Goal: Navigation & Orientation: Find specific page/section

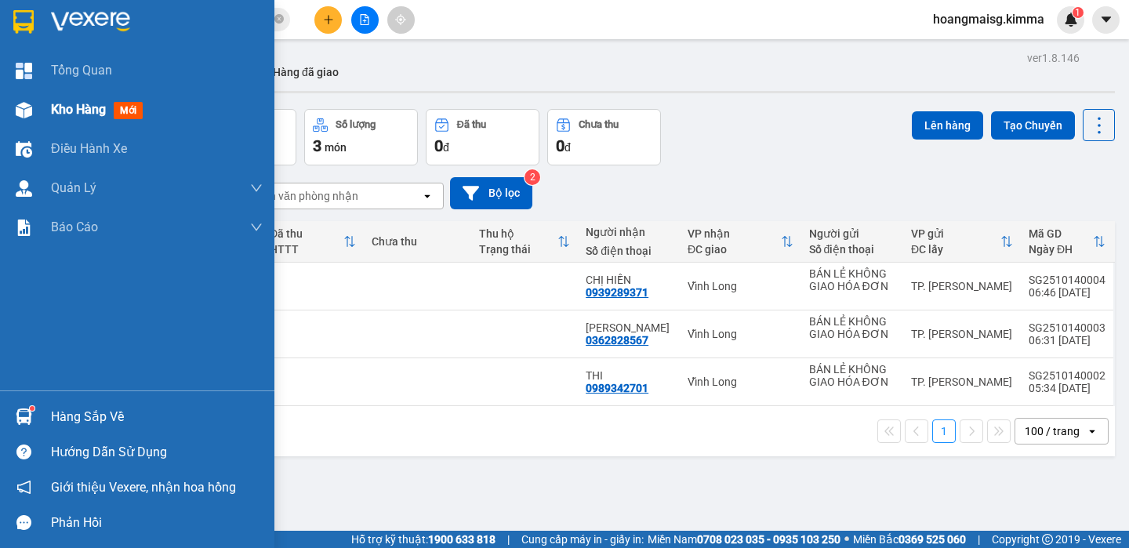
click at [64, 102] on span "Kho hàng" at bounding box center [78, 109] width 55 height 15
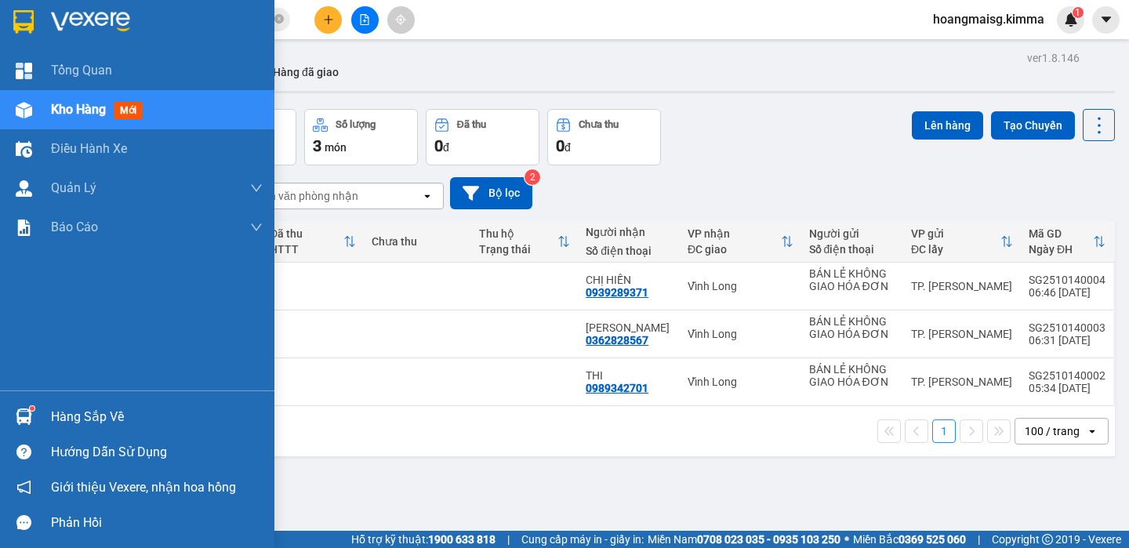
click at [64, 102] on span "Kho hàng" at bounding box center [78, 109] width 55 height 15
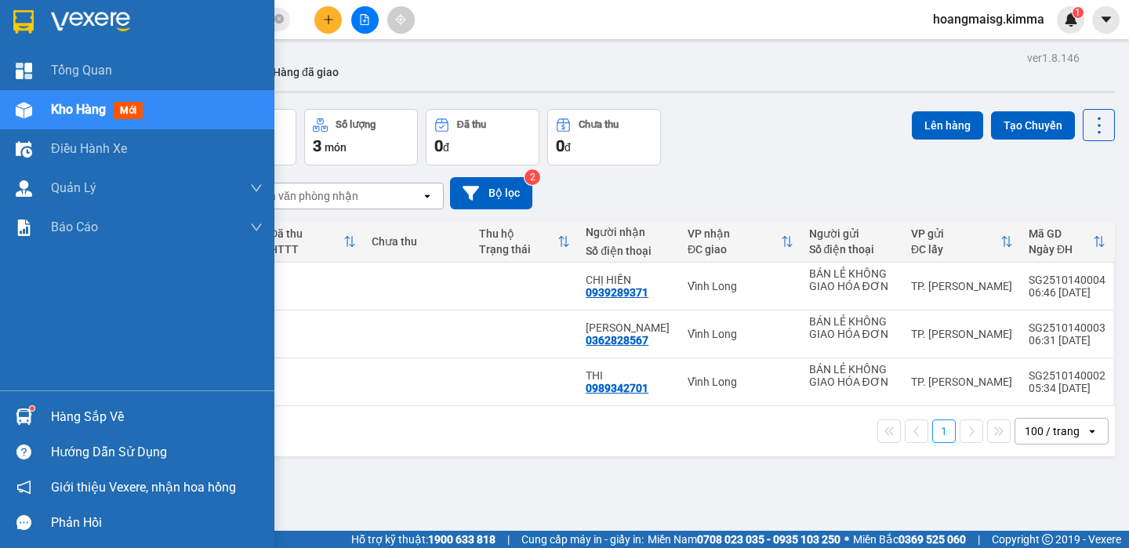
click at [64, 102] on span "Kho hàng" at bounding box center [78, 109] width 55 height 15
drag, startPoint x: 97, startPoint y: 147, endPoint x: 91, endPoint y: 120, distance: 27.4
click at [95, 147] on span "Điều hành xe" at bounding box center [90, 149] width 78 height 20
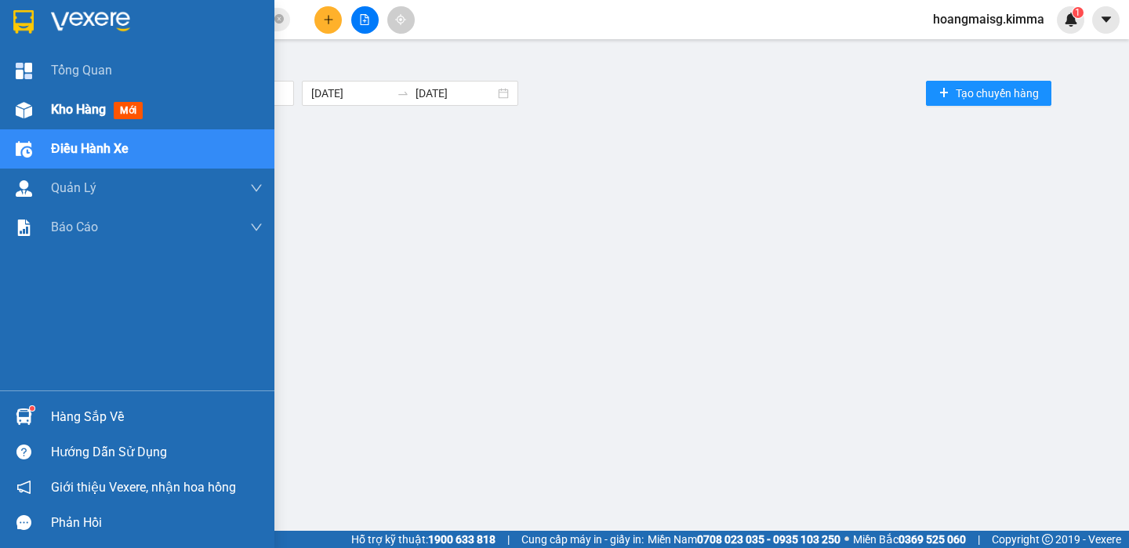
click at [91, 120] on div "Kho hàng mới" at bounding box center [157, 109] width 212 height 39
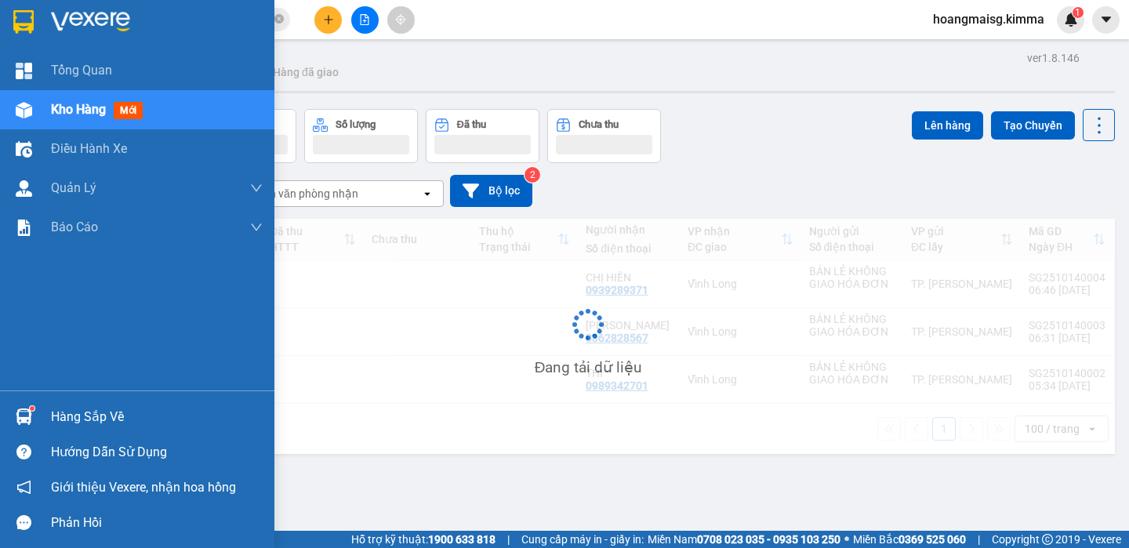
click at [91, 119] on div "Kho hàng mới" at bounding box center [157, 109] width 212 height 39
